Goal: Task Accomplishment & Management: Manage account settings

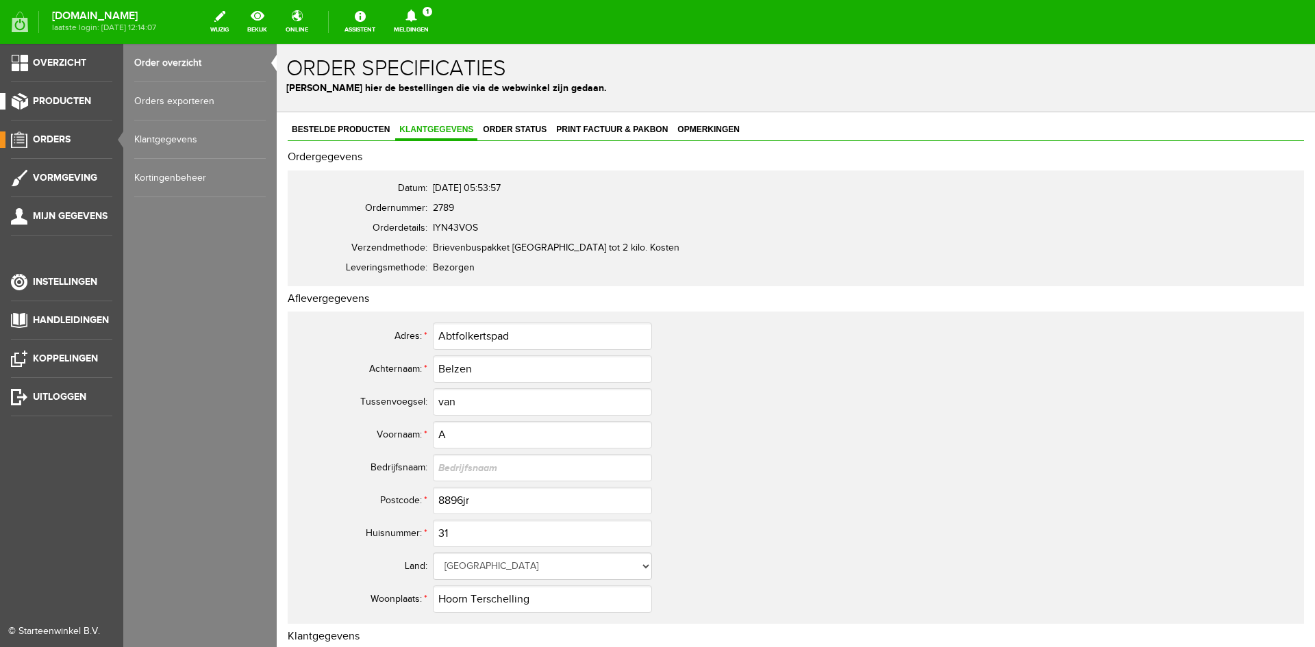
click at [42, 94] on link "Producten" at bounding box center [56, 101] width 112 height 16
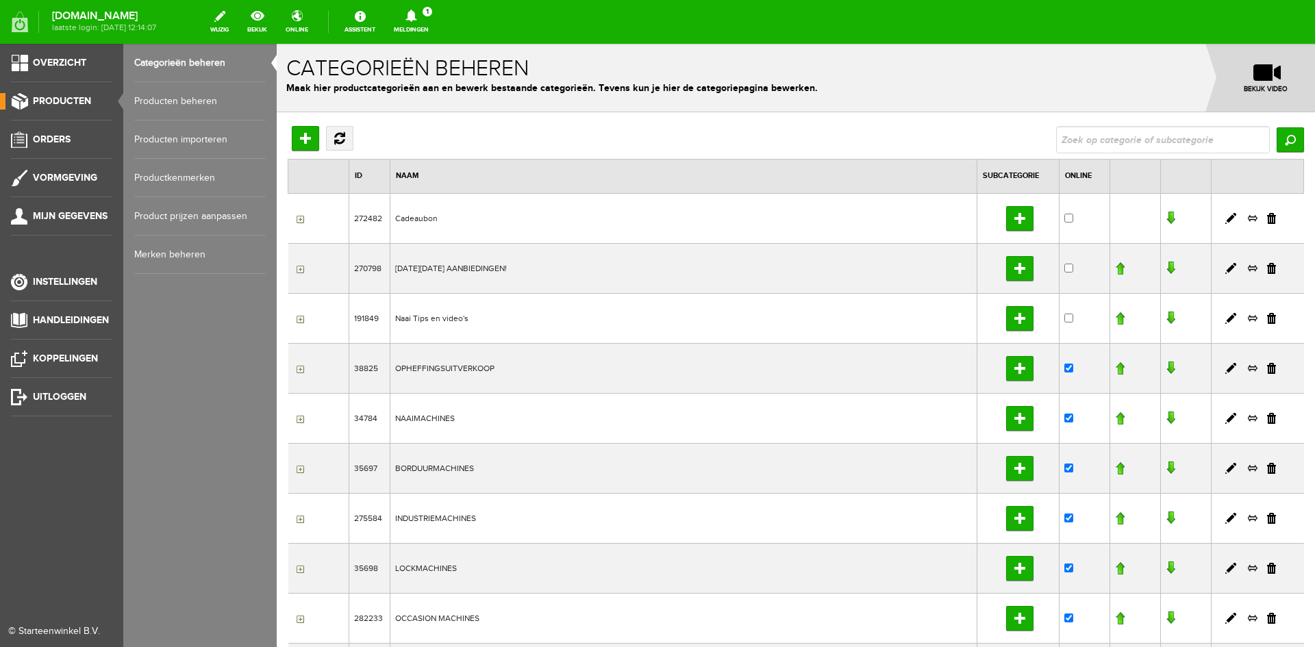
click at [190, 101] on link "Producten beheren" at bounding box center [200, 101] width 132 height 38
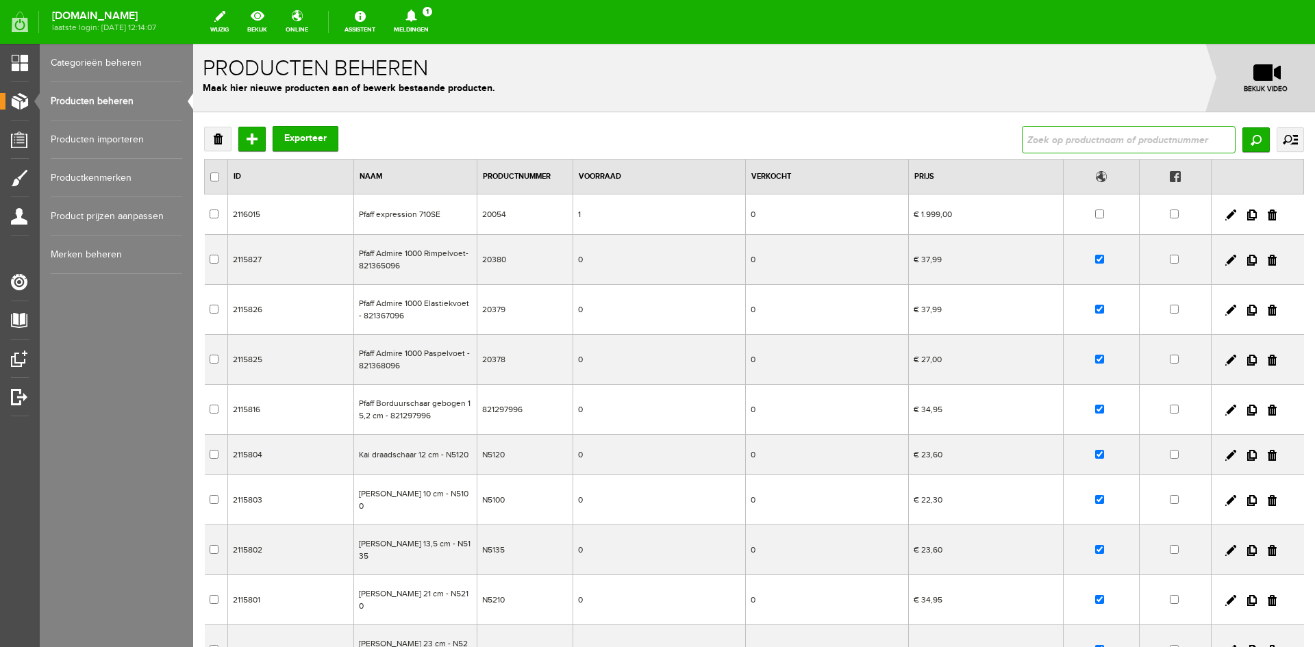
click at [1023, 142] on input "text" at bounding box center [1129, 139] width 214 height 27
type input "janome cover pro"
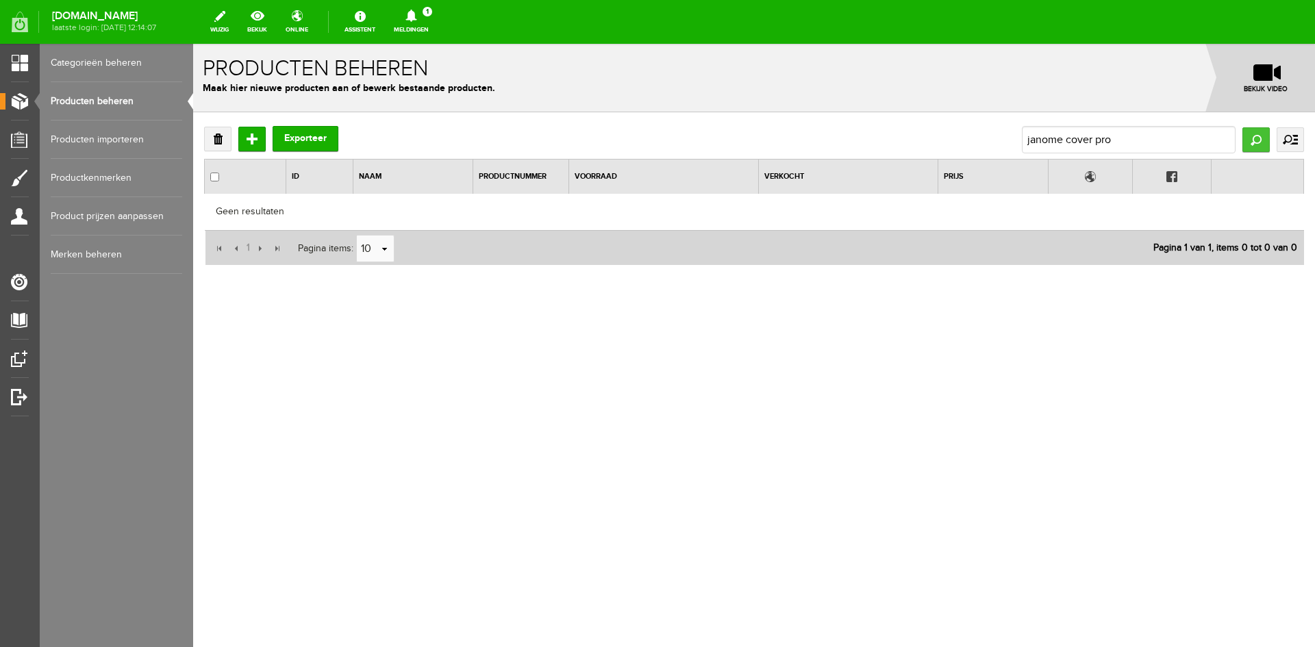
click at [1262, 142] on input "Zoeken" at bounding box center [1256, 139] width 27 height 25
click at [1156, 142] on input "janome cover pro" at bounding box center [1129, 139] width 214 height 27
type input "j"
type input "janome 2000cpx"
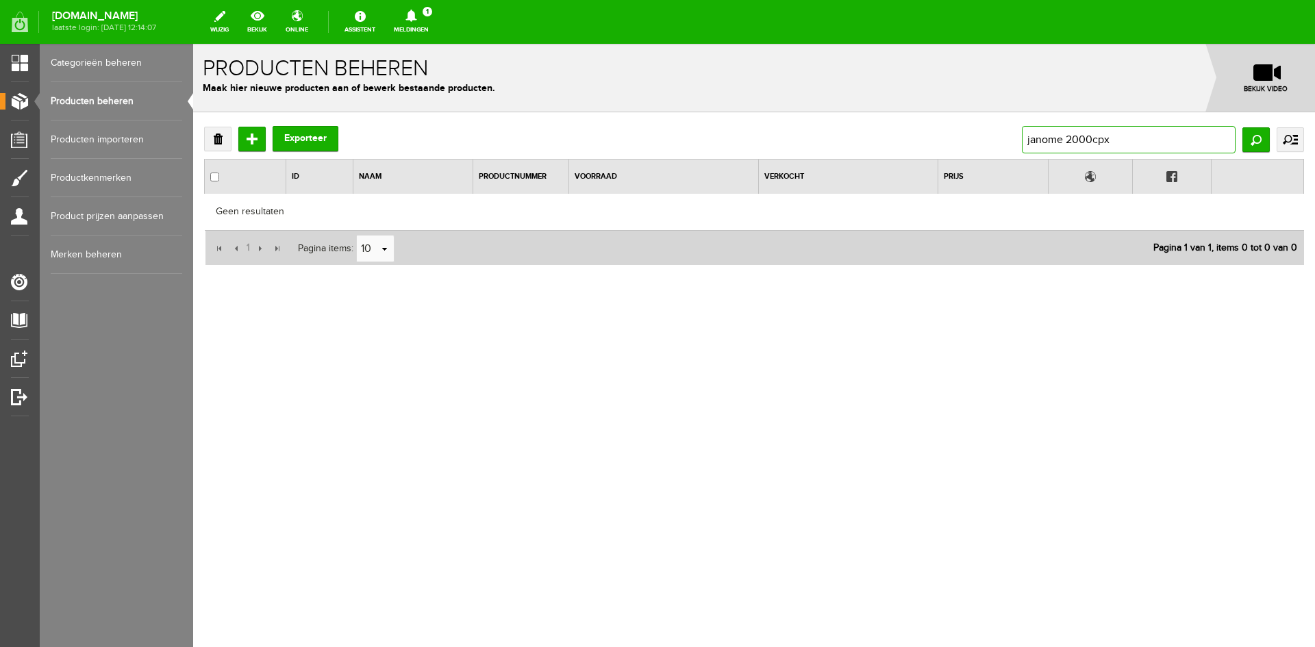
click at [1068, 143] on input "janome 2000cpx" at bounding box center [1129, 139] width 214 height 27
type input "2000cpx"
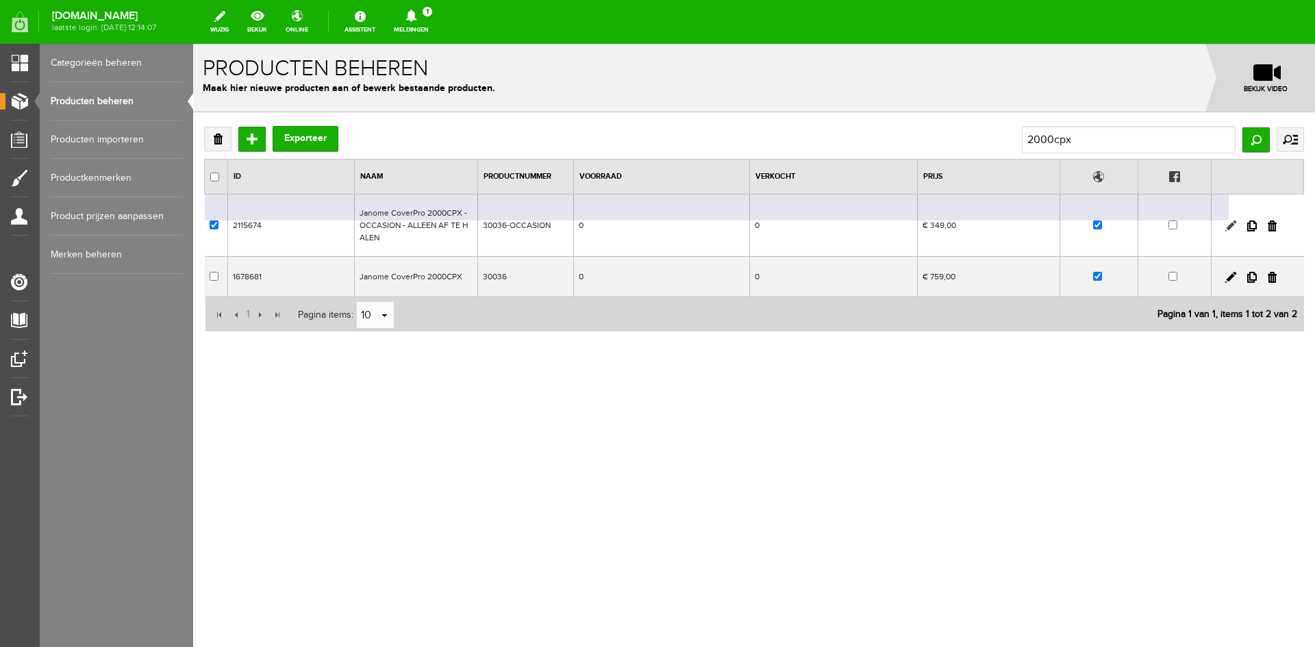
click at [1232, 224] on link at bounding box center [1231, 226] width 11 height 11
checkbox input "true"
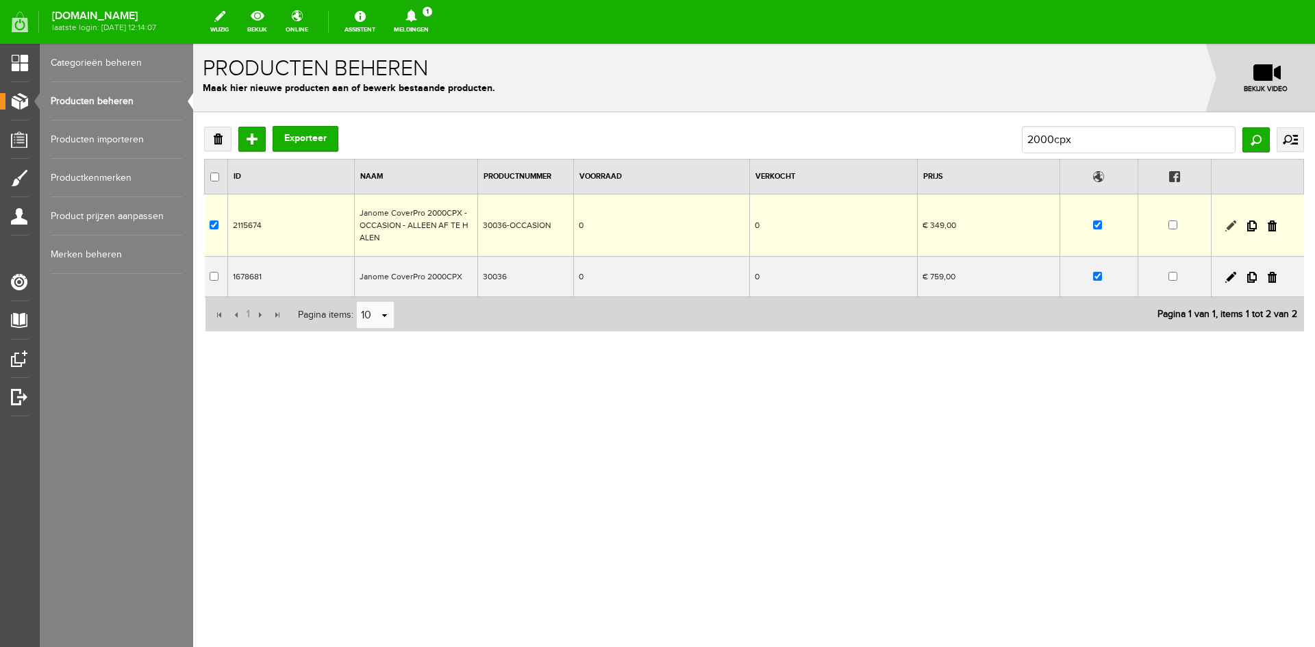
click at [1232, 224] on link at bounding box center [1231, 226] width 11 height 11
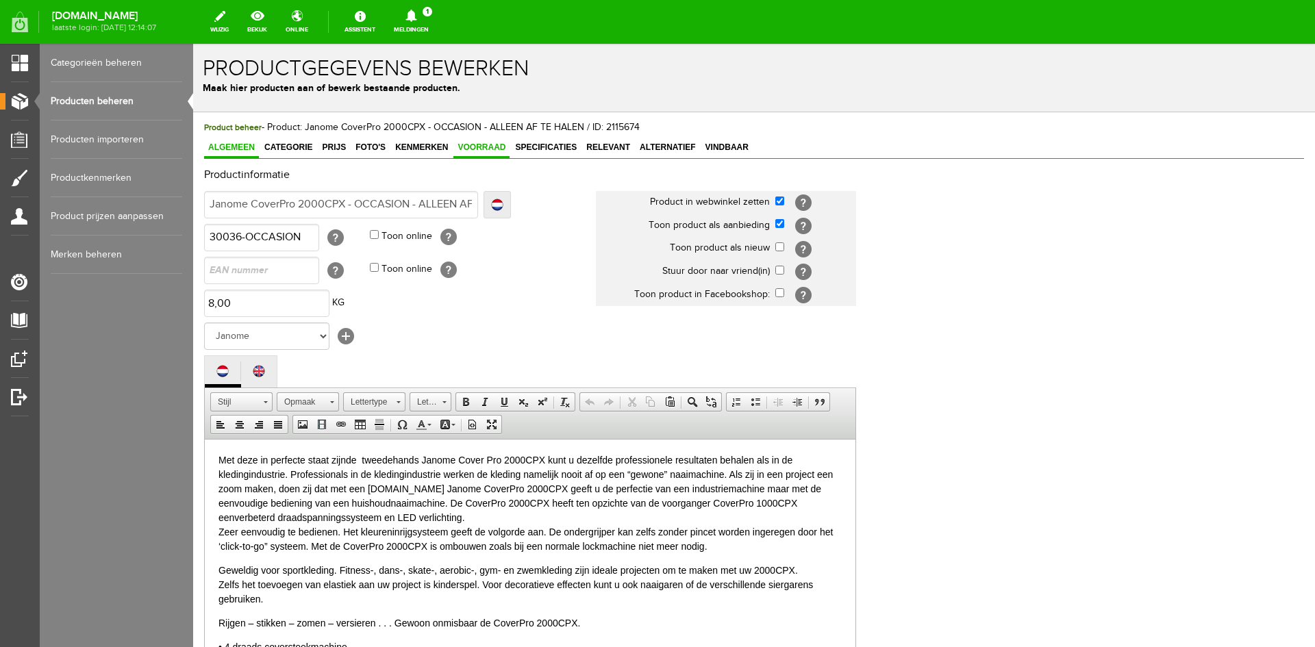
click at [472, 150] on span "Voorraad" at bounding box center [482, 147] width 56 height 10
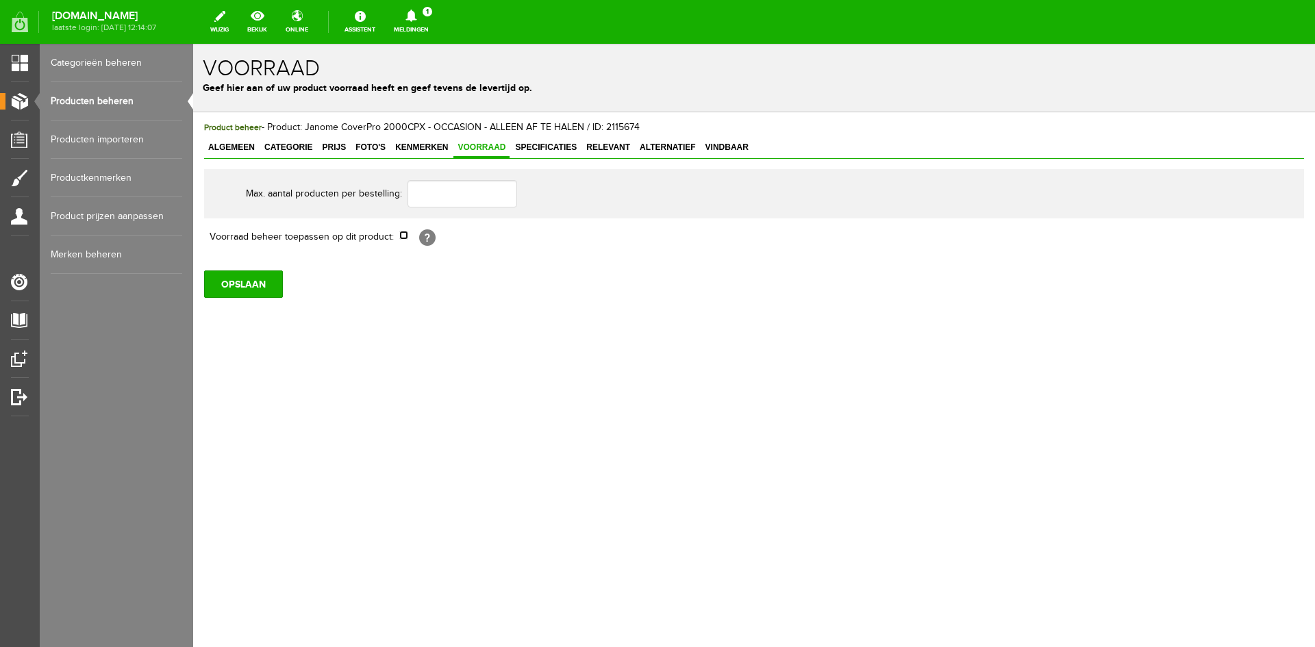
click at [401, 238] on input "checkbox" at bounding box center [403, 235] width 9 height 9
checkbox input "true"
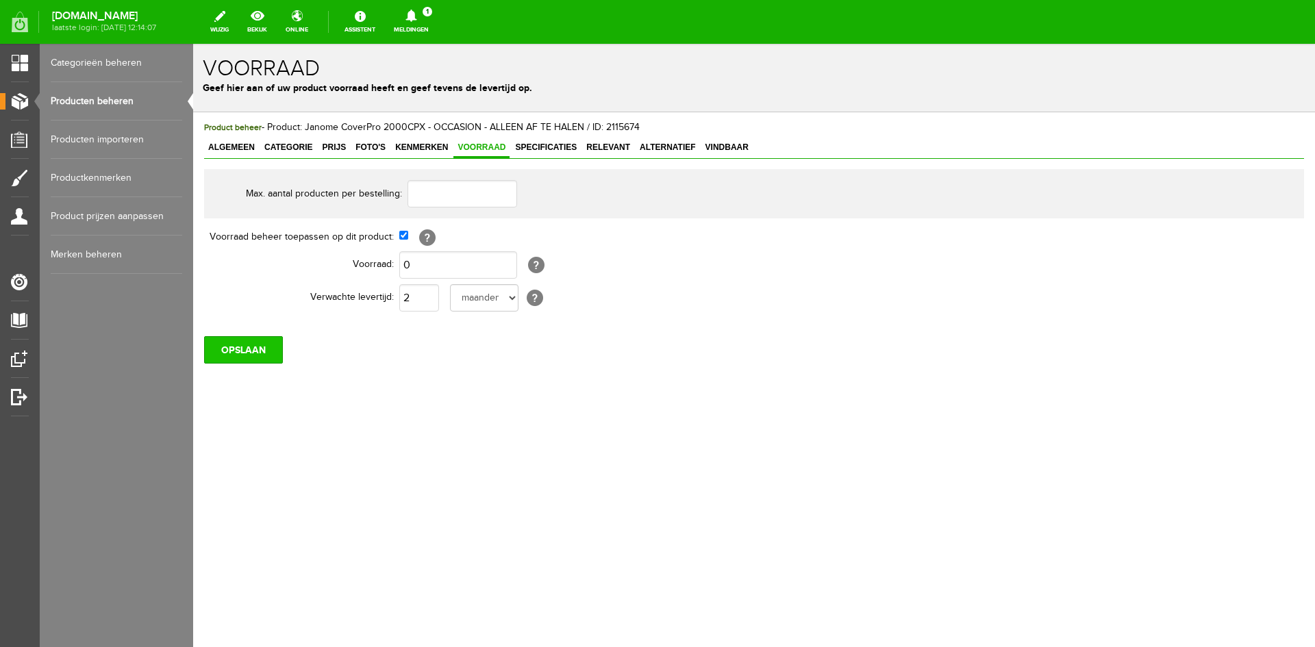
click at [260, 351] on input "OPSLAAN" at bounding box center [243, 349] width 79 height 27
click at [253, 347] on input "OPSLAAN" at bounding box center [243, 349] width 79 height 27
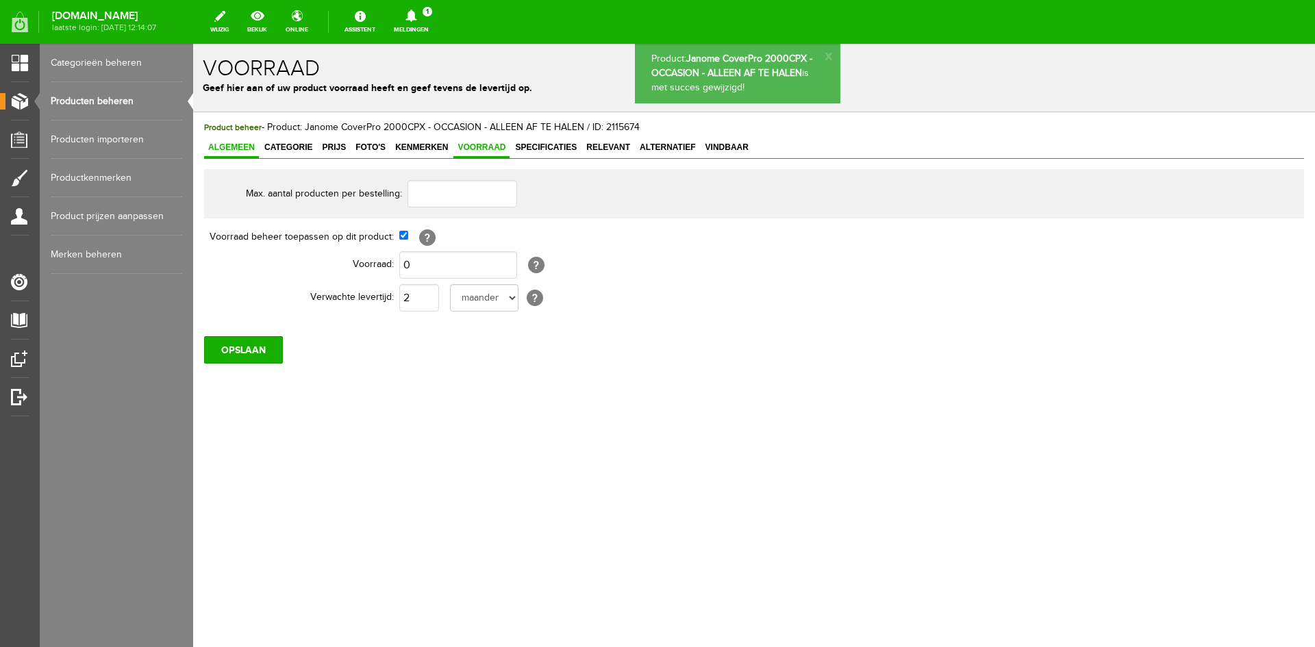
click at [213, 152] on span "Algemeen" at bounding box center [231, 147] width 55 height 10
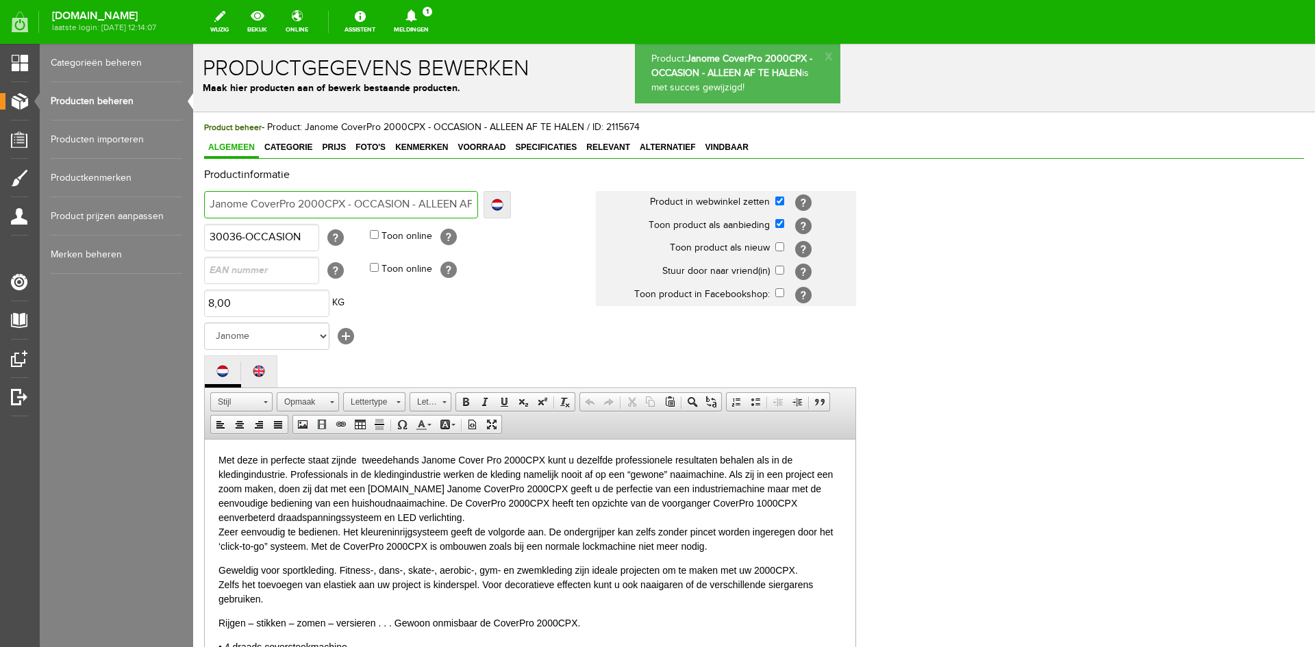
click at [412, 206] on input "Janome CoverPro 2000CPX - OCCASION - ALLEEN AF TE HALEN" at bounding box center [341, 204] width 274 height 27
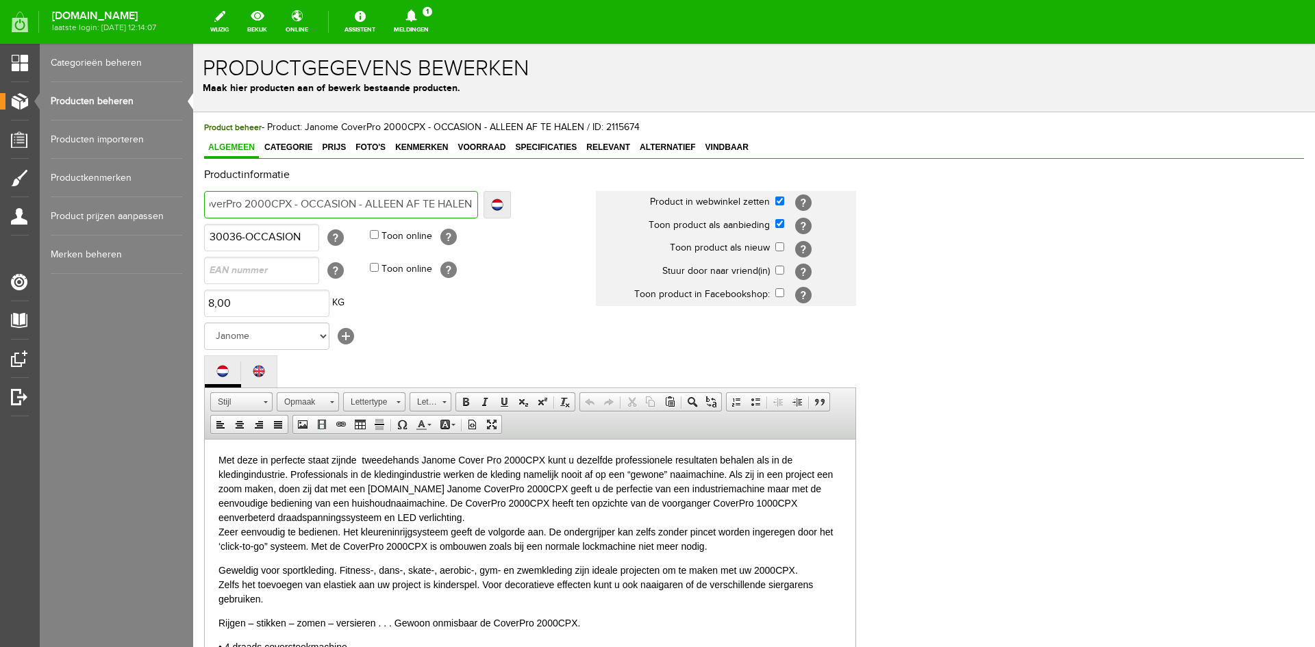
type input "Janome CoverPro 2000CPX - OCCASION - ALLEEN AF TE HALEN"
type input "Janome CoverPro 2000CPX - OCCASION - ALLEEN AF TE HALEN V"
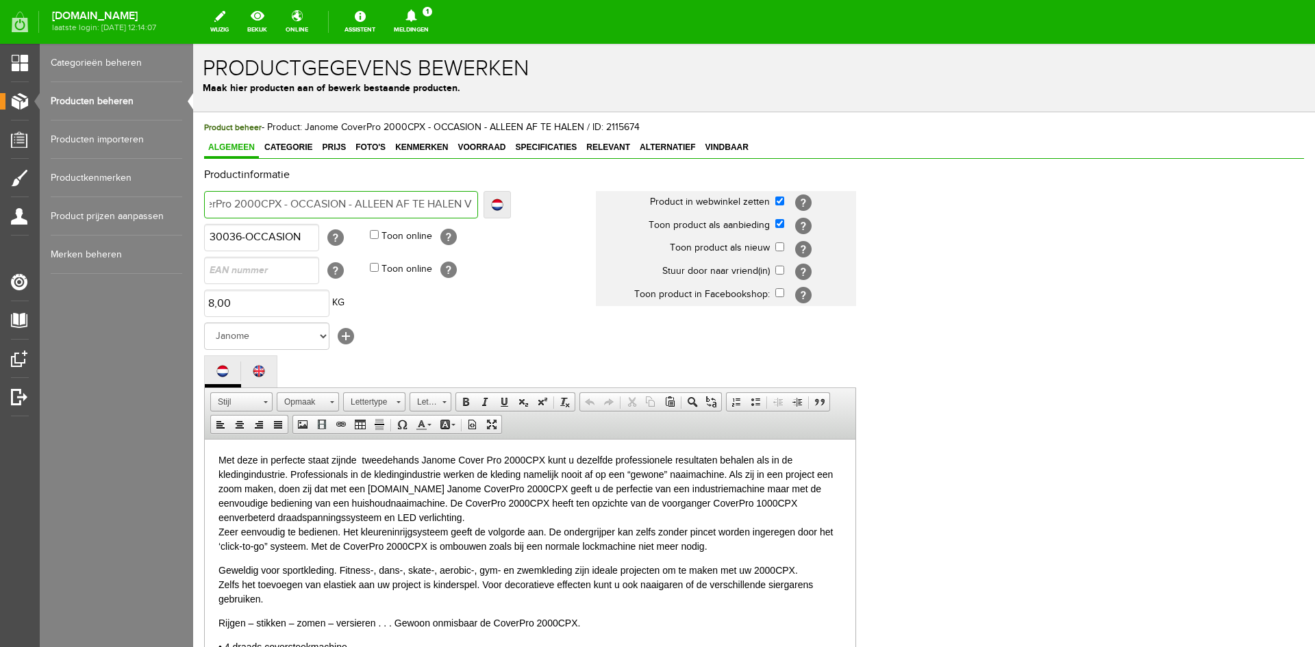
type input "Janome CoverPro 2000CPX - OCCASION - ALLEEN AF TE HALEN VE"
type input "Janome CoverPro 2000CPX - OCCASION - ALLEEN AF TE HALEN VER"
type input "Janome CoverPro 2000CPX - OCCASION - ALLEEN AF TE HALEN VERK"
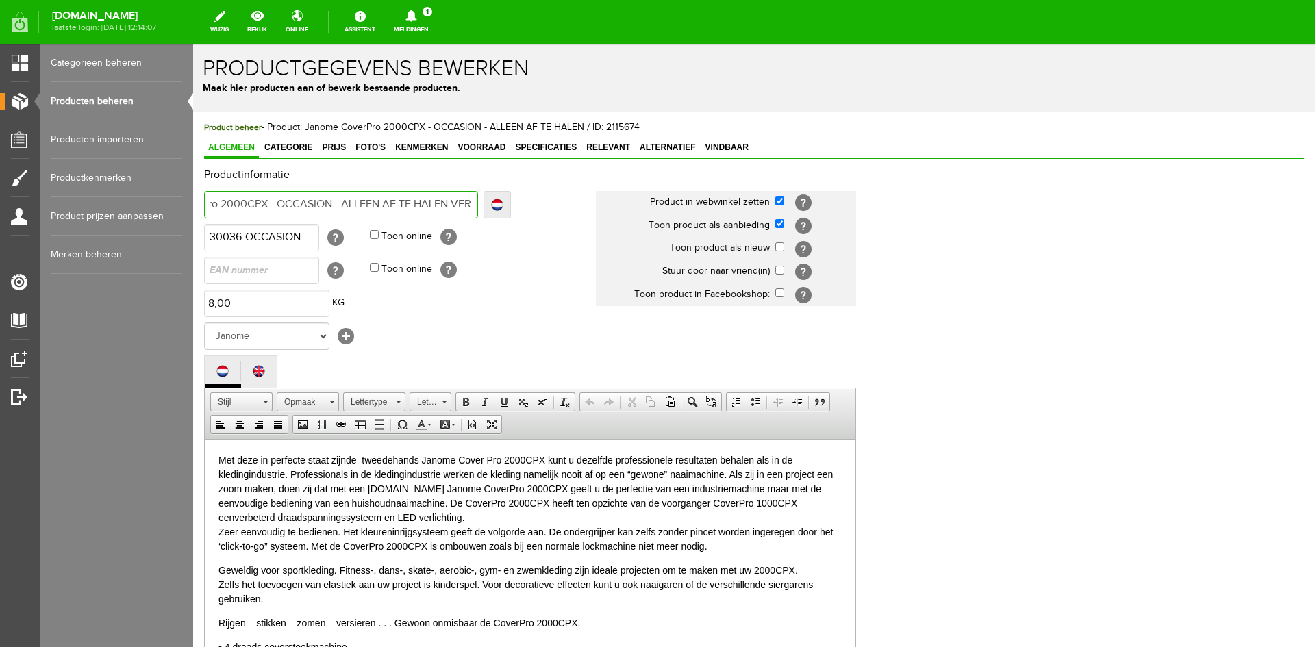
type input "Janome CoverPro 2000CPX - OCCASION - ALLEEN AF TE HALEN VERK"
type input "Janome CoverPro 2000CPX - OCCASION - ALLEEN AF TE HALEN VERKO"
type input "Janome CoverPro 2000CPX - OCCASION - ALLEEN AF TE HALEN VERKOC"
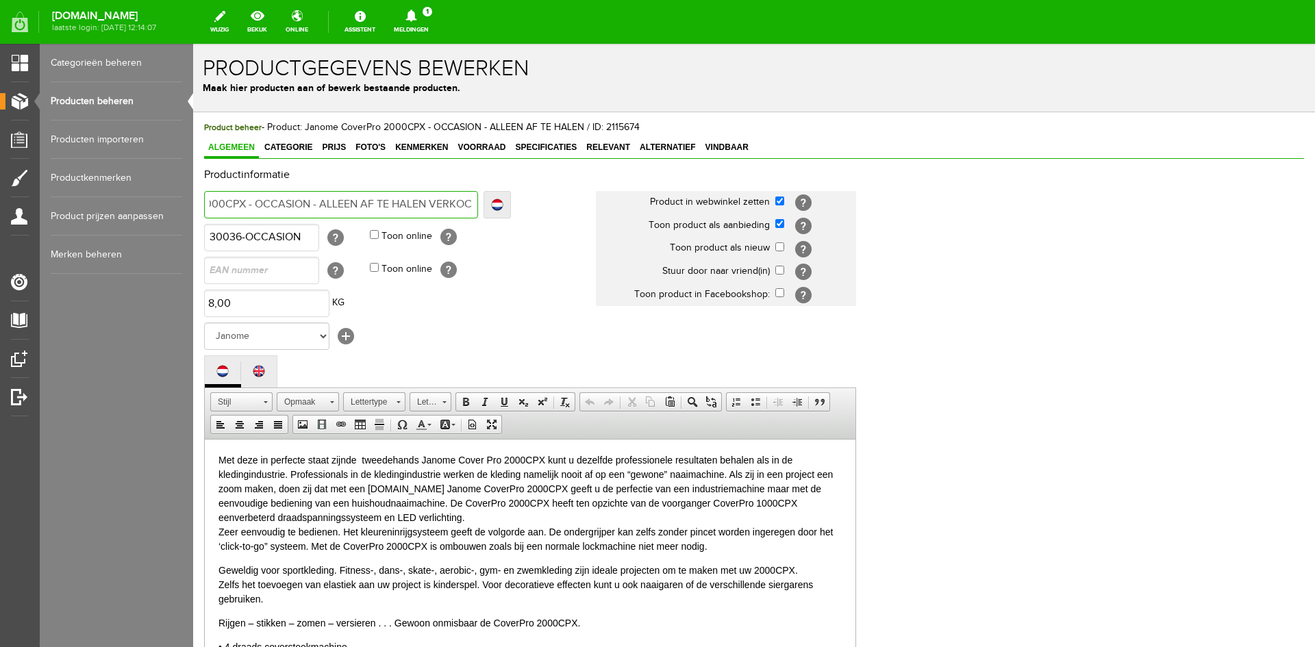
type input "Janome CoverPro 2000CPX - OCCASION - ALLEEN AF TE HALEN VERKOCH"
type input "Janome CoverPro 2000CPX - OCCASION - ALLEEN AF TE HALEN VERKOCHT"
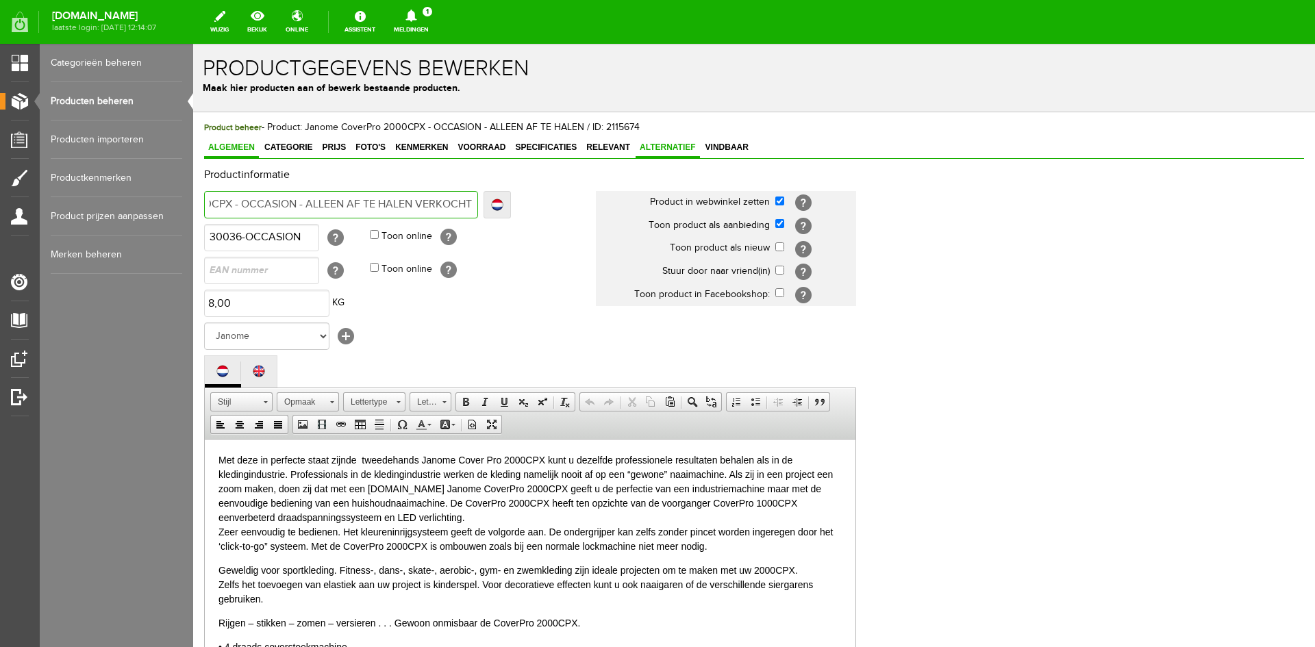
type input "Janome CoverPro 2000CPX - OCCASION - ALLEEN AF TE HALEN VERKOCHT"
click at [650, 142] on span "Alternatief" at bounding box center [668, 147] width 64 height 10
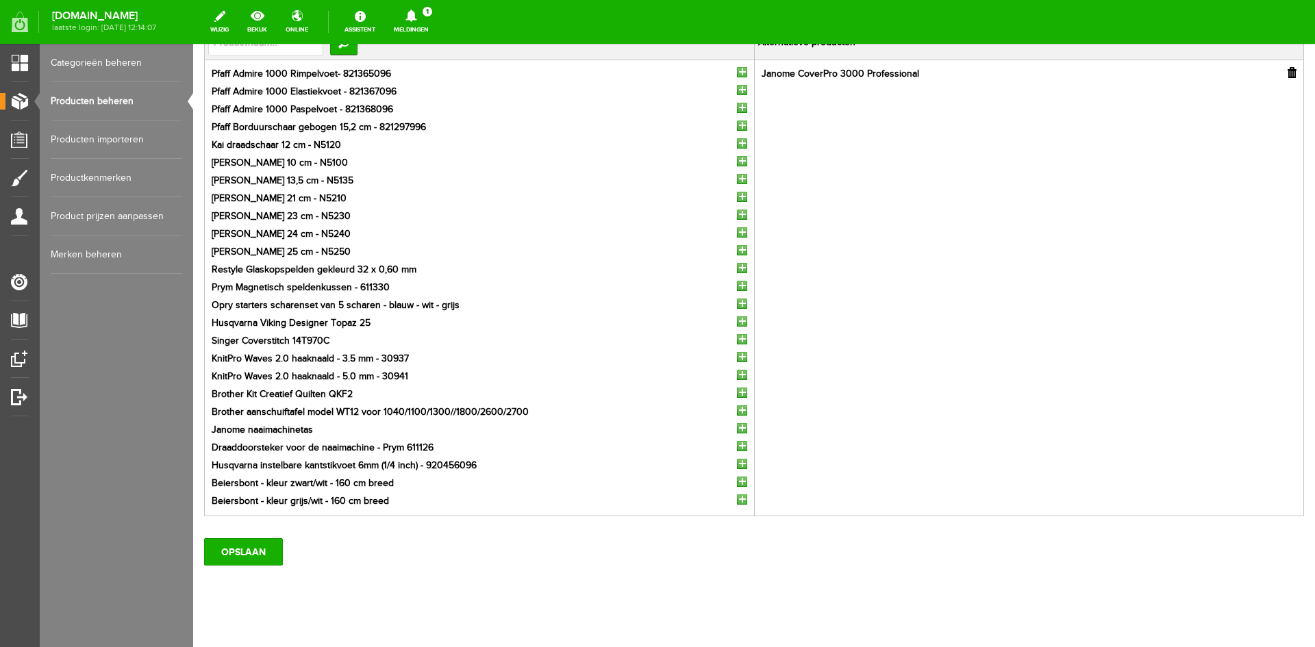
scroll to position [164, 0]
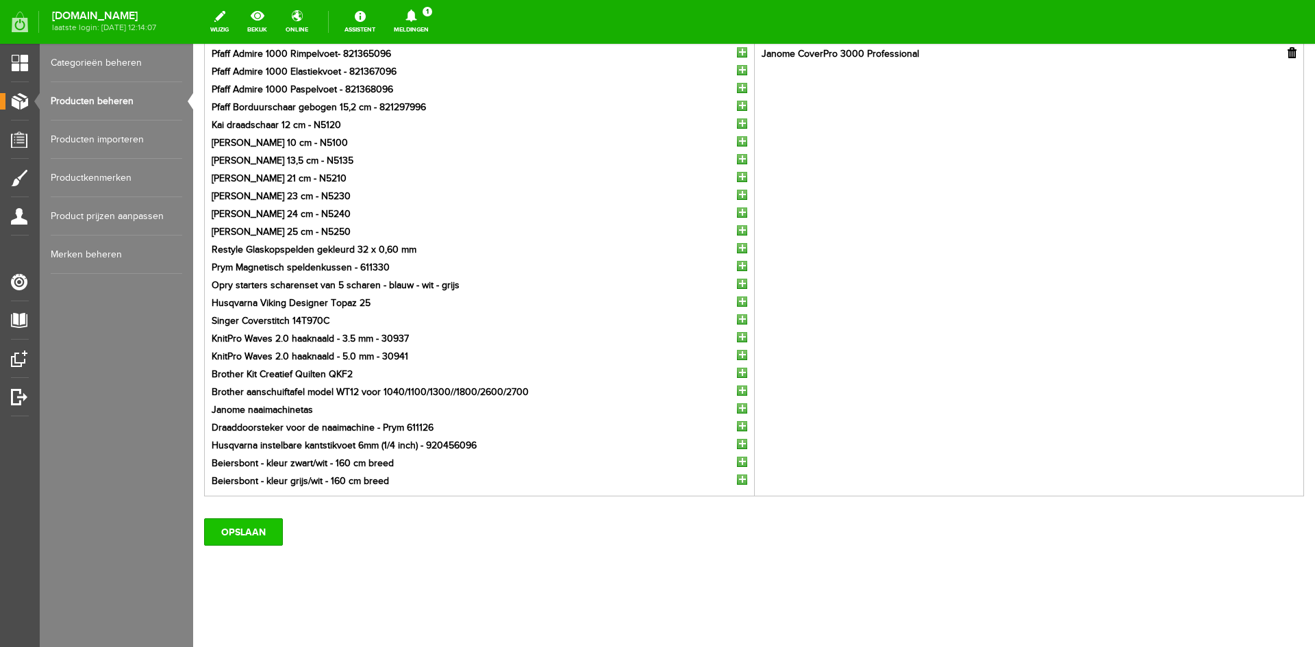
click at [233, 536] on input "OPSLAAN" at bounding box center [243, 532] width 79 height 27
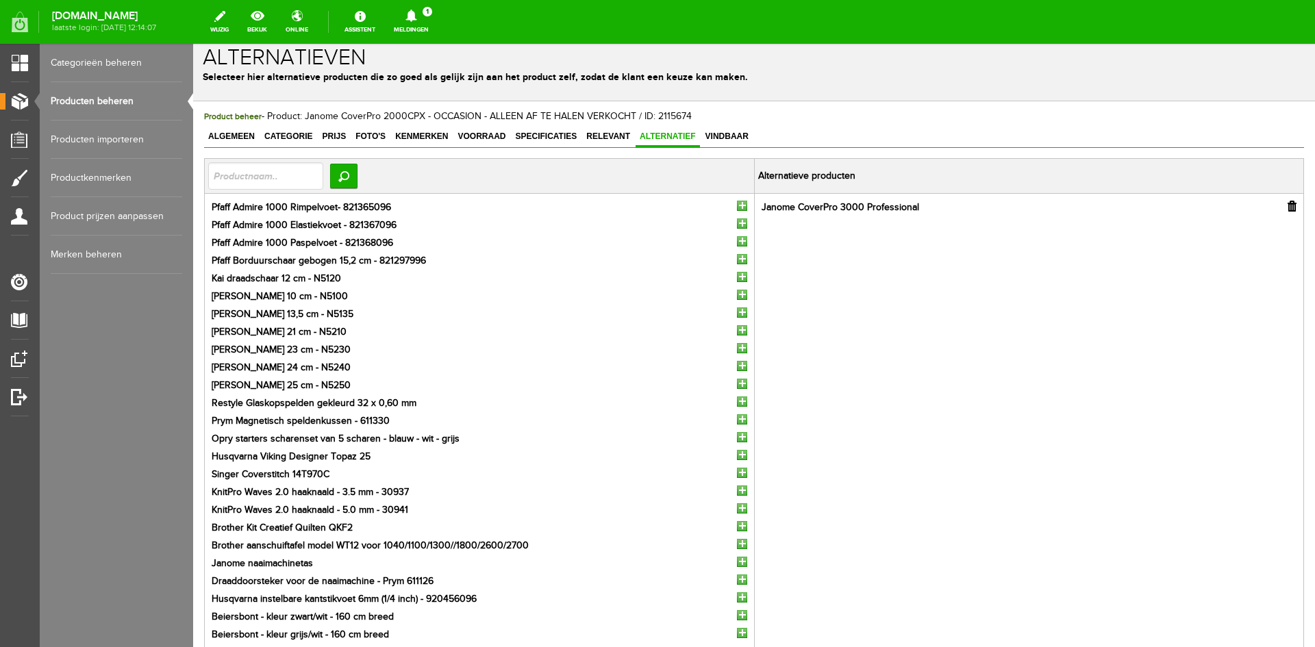
scroll to position [0, 0]
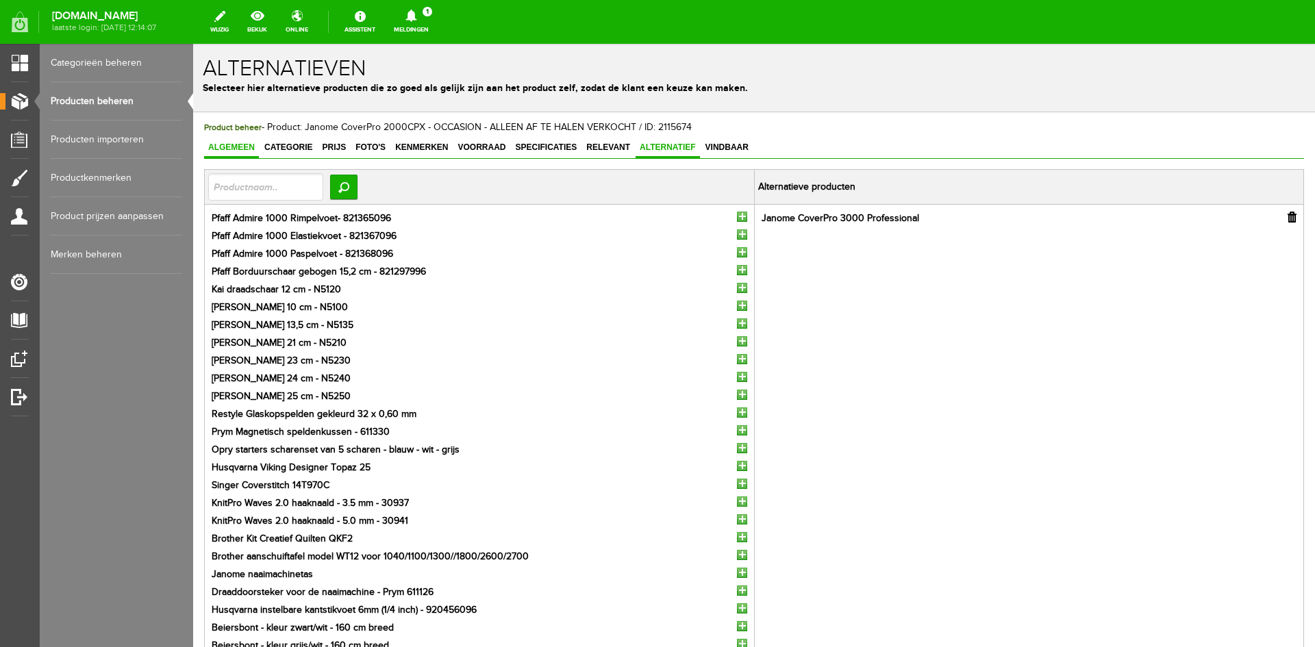
click at [243, 148] on span "Algemeen" at bounding box center [231, 147] width 55 height 10
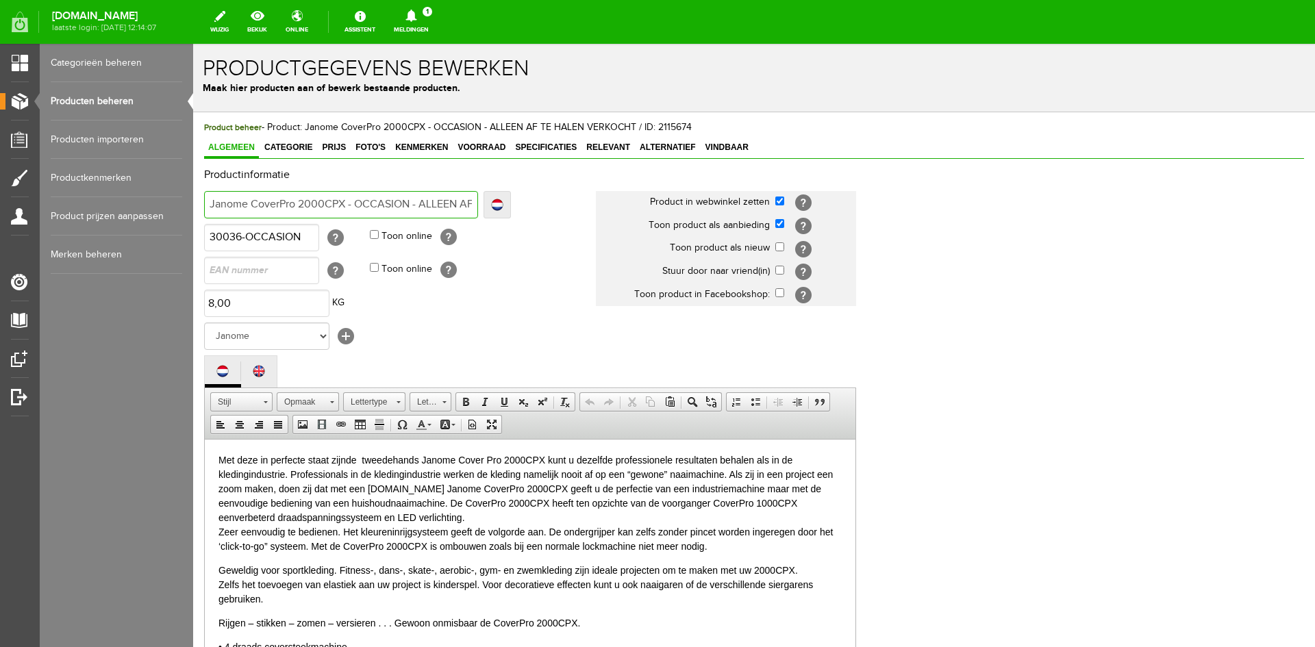
click at [434, 205] on input "Janome CoverPro 2000CPX - OCCASION - ALLEEN AF TE HALEN VERKOCHT" at bounding box center [341, 204] width 274 height 27
type input "Janome CoverPro 2000CPX - OCCASION - ALLEEN AF TE ALEN VERKOCHT"
type input "Janome CoverPro 2000CPX - OCCASION - ALLEEN AF TEALEN VERKOCHT"
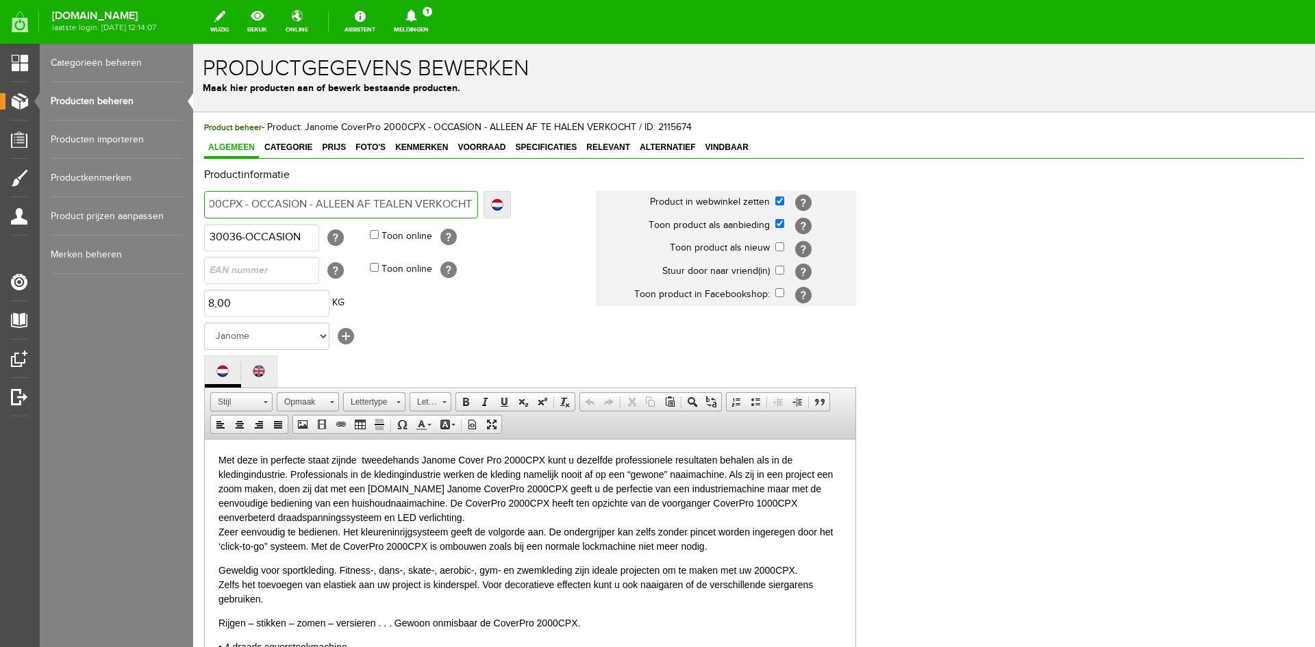
type input "Janome CoverPro 2000CPX - OCCASION - ALLEEN AF TEALEN VERKOCHT"
type input "Janome CoverPro 2000CPX - OCCASION - ALLEEN AF TALEN VERKOCHT"
type input "Janome CoverPro 2000CPX - OCCASION - ALLEEN AF ALEN VERKOCHT"
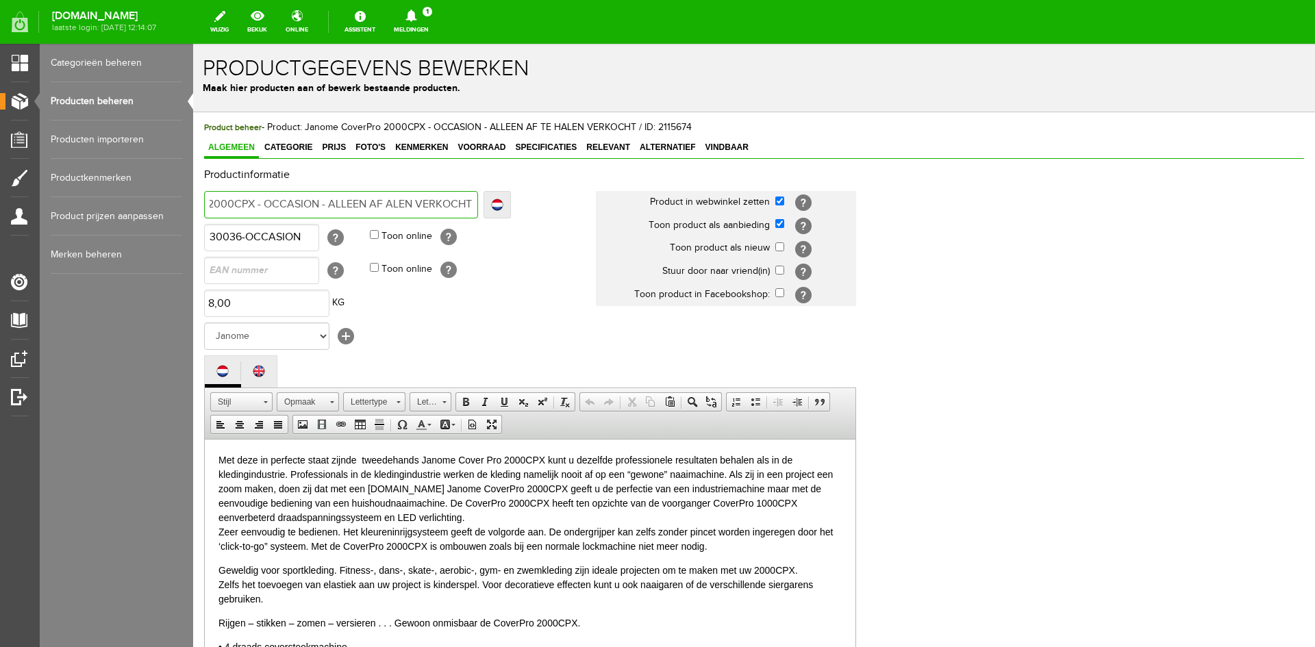
type input "Janome CoverPro 2000CPX - OCCASION - ALLEEN AFALEN VERKOCHT"
type input "Janome CoverPro 2000CPX - OCCASION - ALLEEN AALEN VERKOCHT"
type input "Janome CoverPro 2000CPX - OCCASION - ALLEEN ALEN VERKOCHT"
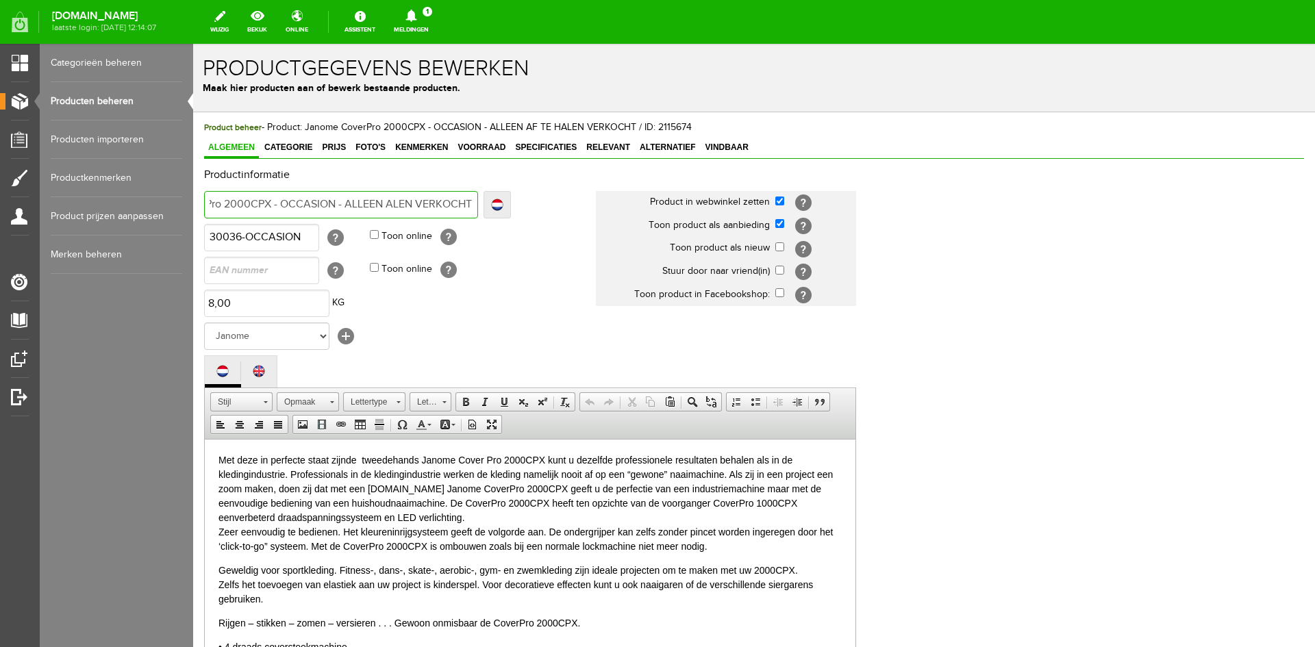
type input "Janome CoverPro 2000CPX - OCCASION - ALLEEN ALEN VERKOCHT"
type input "Janome CoverPro 2000CPX - OCCASION - ALLEENALEN VERKOCHT"
type input "Janome CoverPro 2000CPX - OCCASION - ALLEEALEN VERKOCHT"
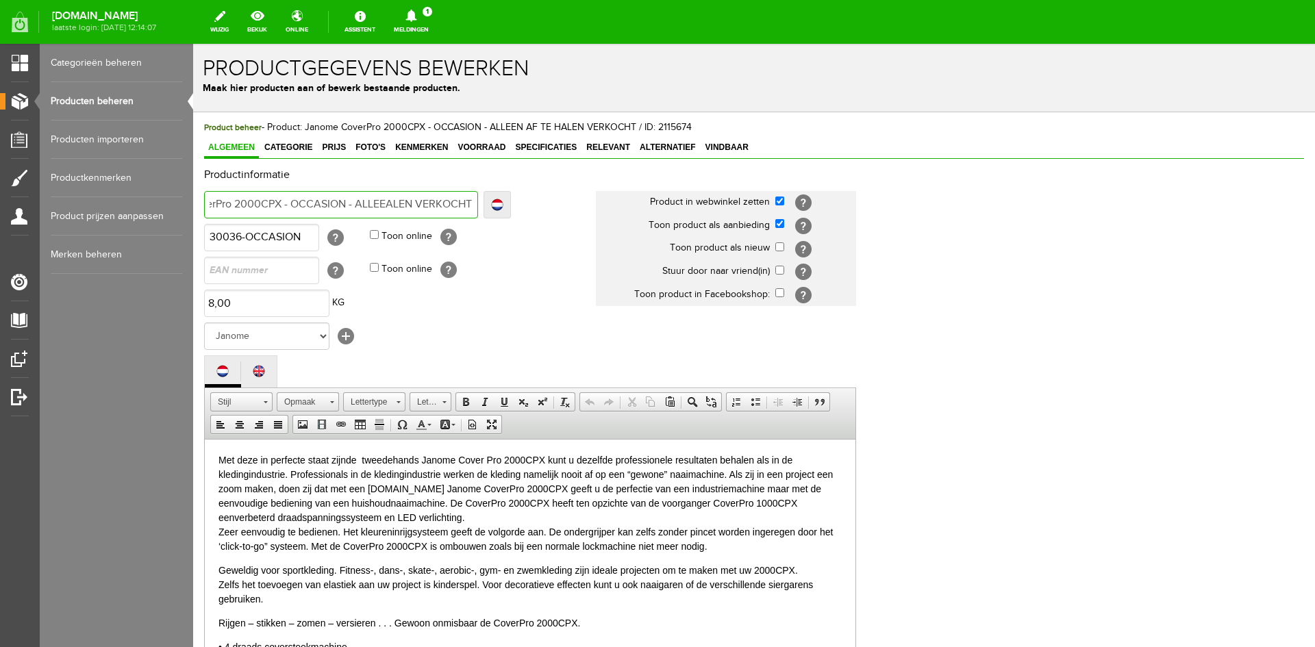
type input "Janome CoverPro 2000CPX - OCCASION - ALLEALEN VERKOCHT"
type input "Janome CoverPro 2000CPX - OCCASION - ALLALEN VERKOCHT"
type input "Janome CoverPro 2000CPX - OCCASION - ALALEN VERKOCHT"
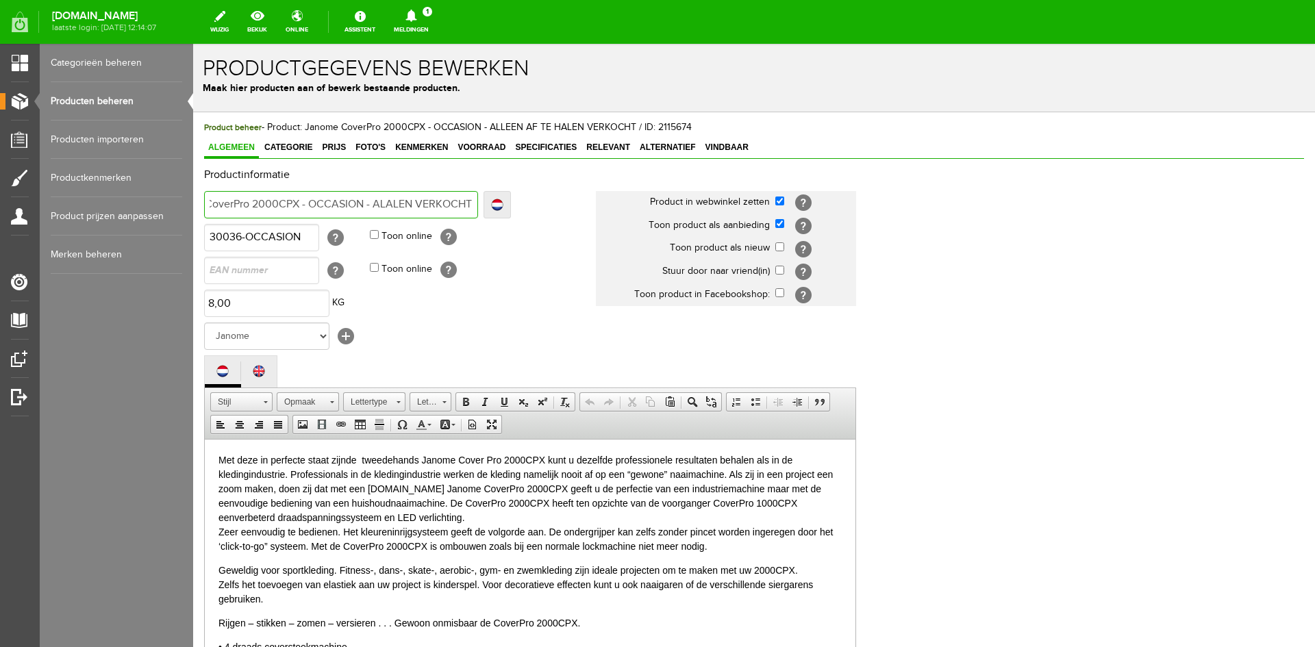
type input "Janome CoverPro 2000CPX - OCCASION - ALALEN VERKOCHT"
type input "Janome CoverPro 2000CPX - OCCASION - AALEN VERKOCHT"
type input "Janome CoverPro 2000CPX - OCCASION - ALEN VERKOCHT"
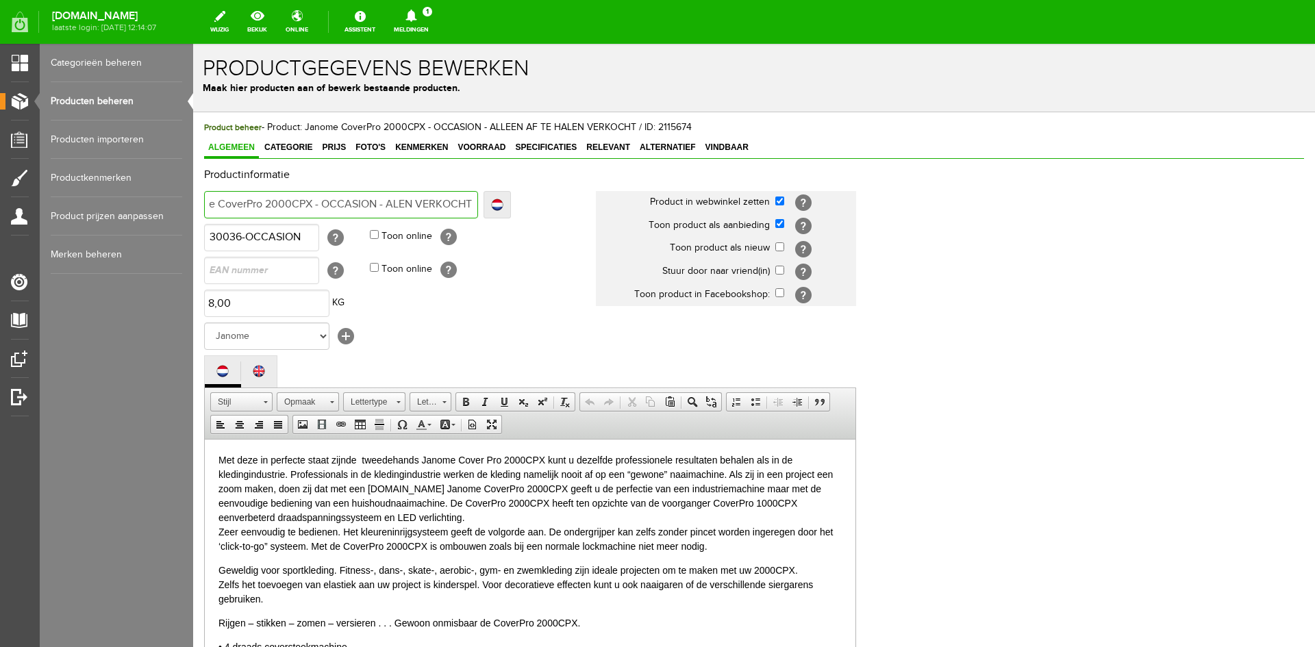
type input "Janome CoverPro 2000CPX - OCCASION - LEN VERKOCHT"
type input "Janome CoverPro 2000CPX - OCCASION - EN VERKOCHT"
type input "Janome CoverPro 2000CPX - OCCASION - N VERKOCHT"
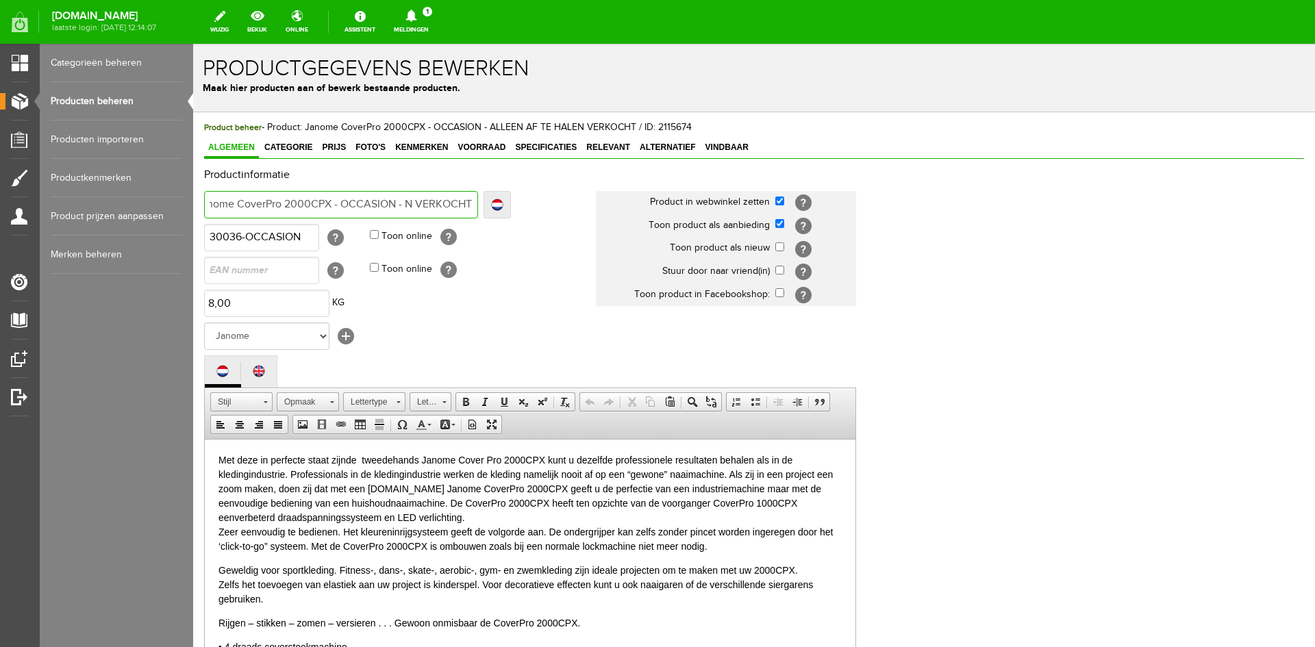
type input "Janome CoverPro 2000CPX - OCCASION - N VERKOCHT"
type input "Janome CoverPro 2000CPX - OCCASION - VERKOCHT"
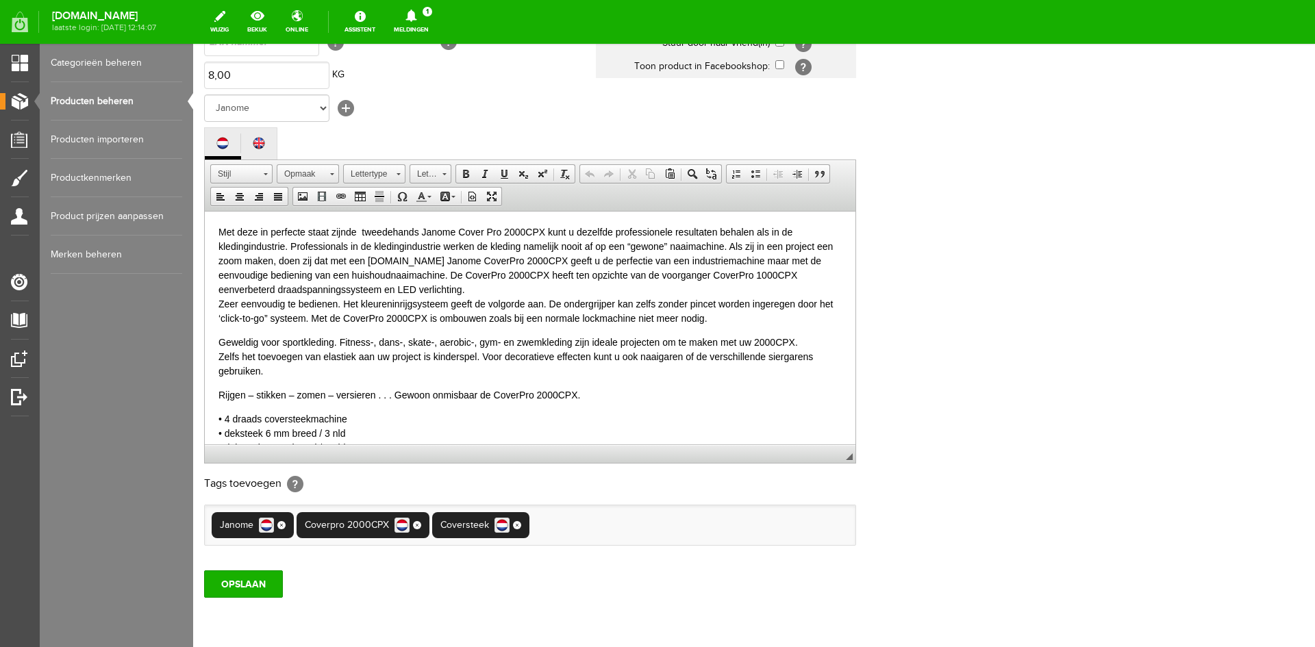
scroll to position [247, 0]
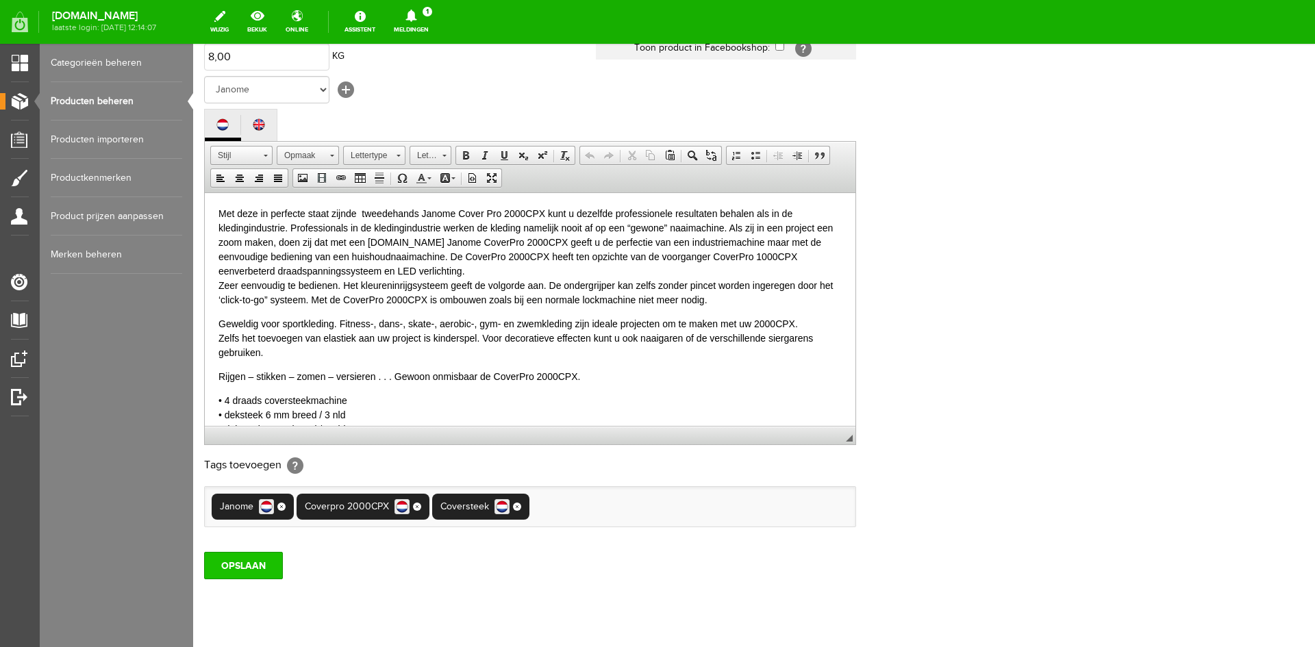
type input "Janome CoverPro 2000CPX - OCCASION - VERKOCHT"
click at [243, 573] on input "OPSLAAN" at bounding box center [243, 565] width 79 height 27
